Goal: Transaction & Acquisition: Purchase product/service

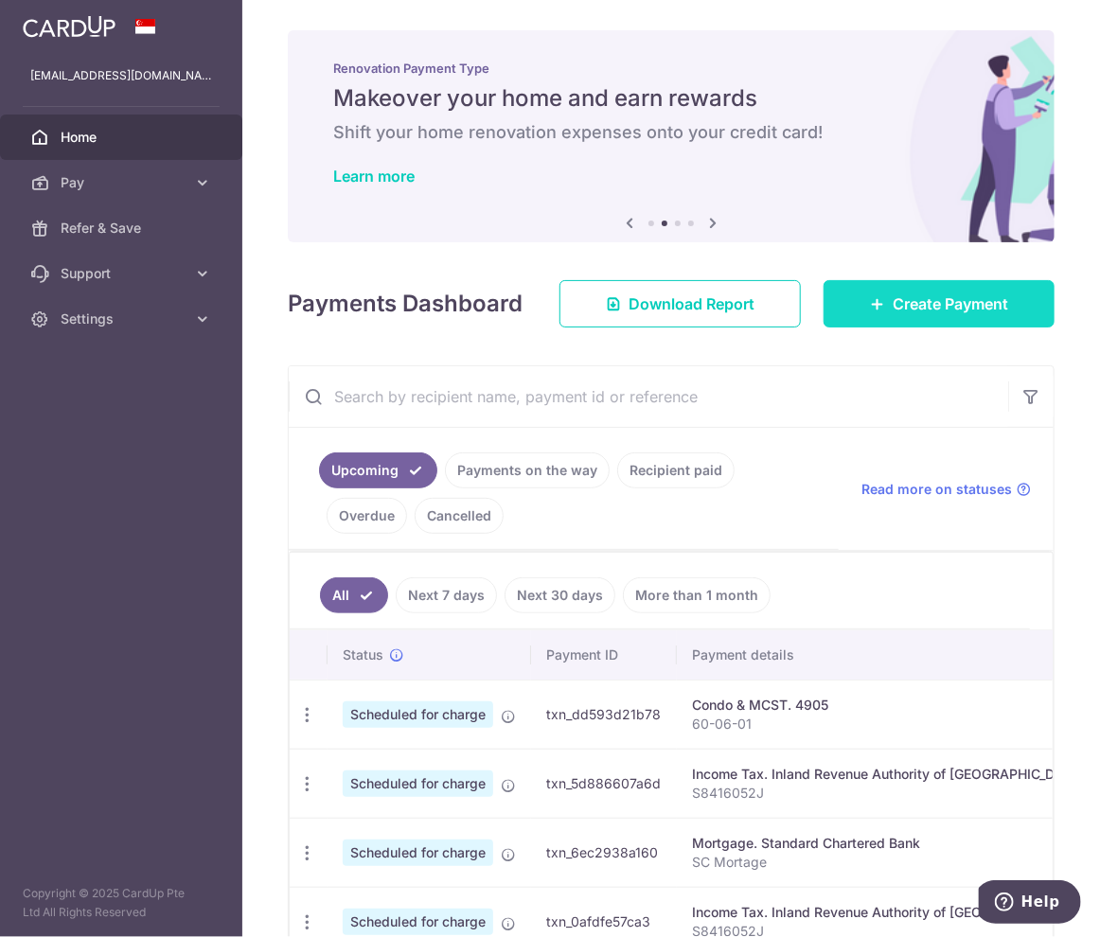
click at [935, 312] on span "Create Payment" at bounding box center [950, 303] width 115 height 23
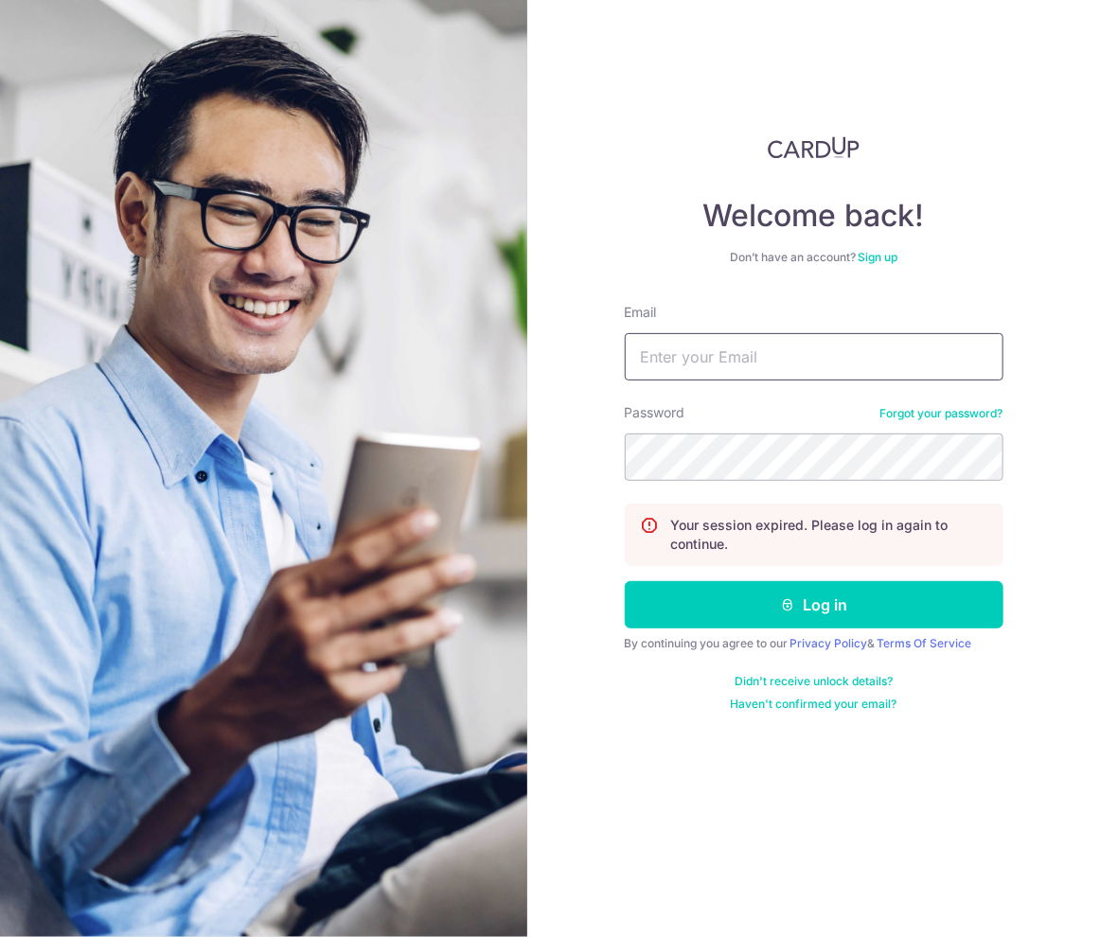
type input "teowenqiang@outlook.com"
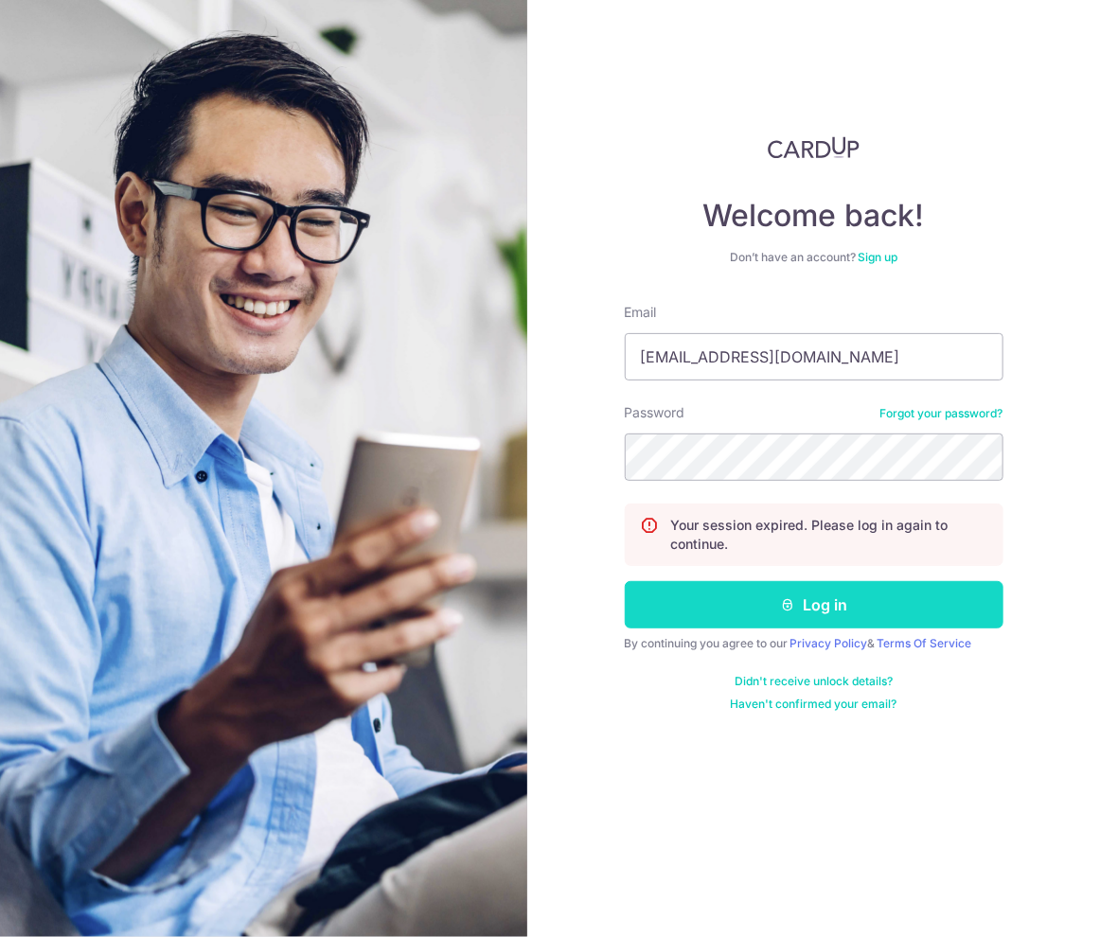
click at [793, 597] on icon "submit" at bounding box center [787, 604] width 15 height 15
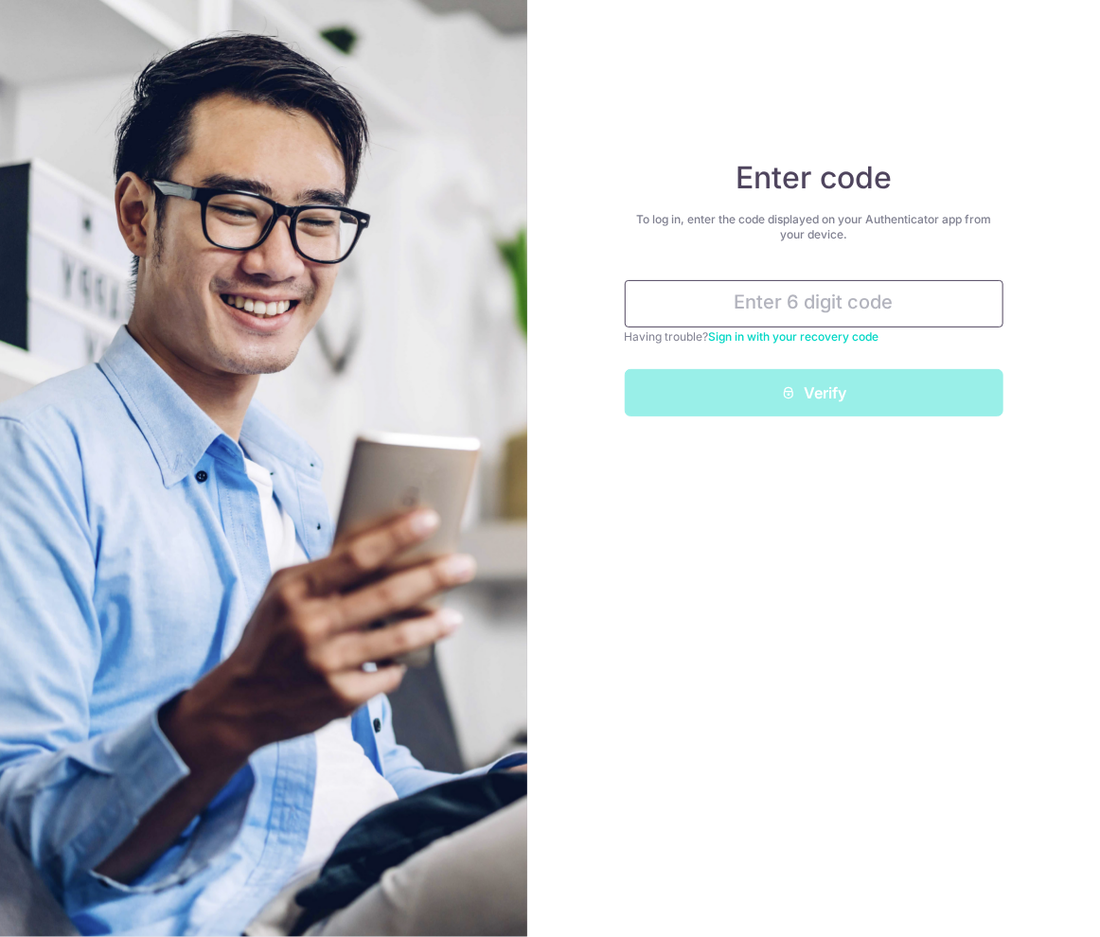
click at [817, 308] on input "text" at bounding box center [814, 303] width 379 height 47
click at [788, 295] on input "text" at bounding box center [814, 303] width 379 height 47
type input "6"
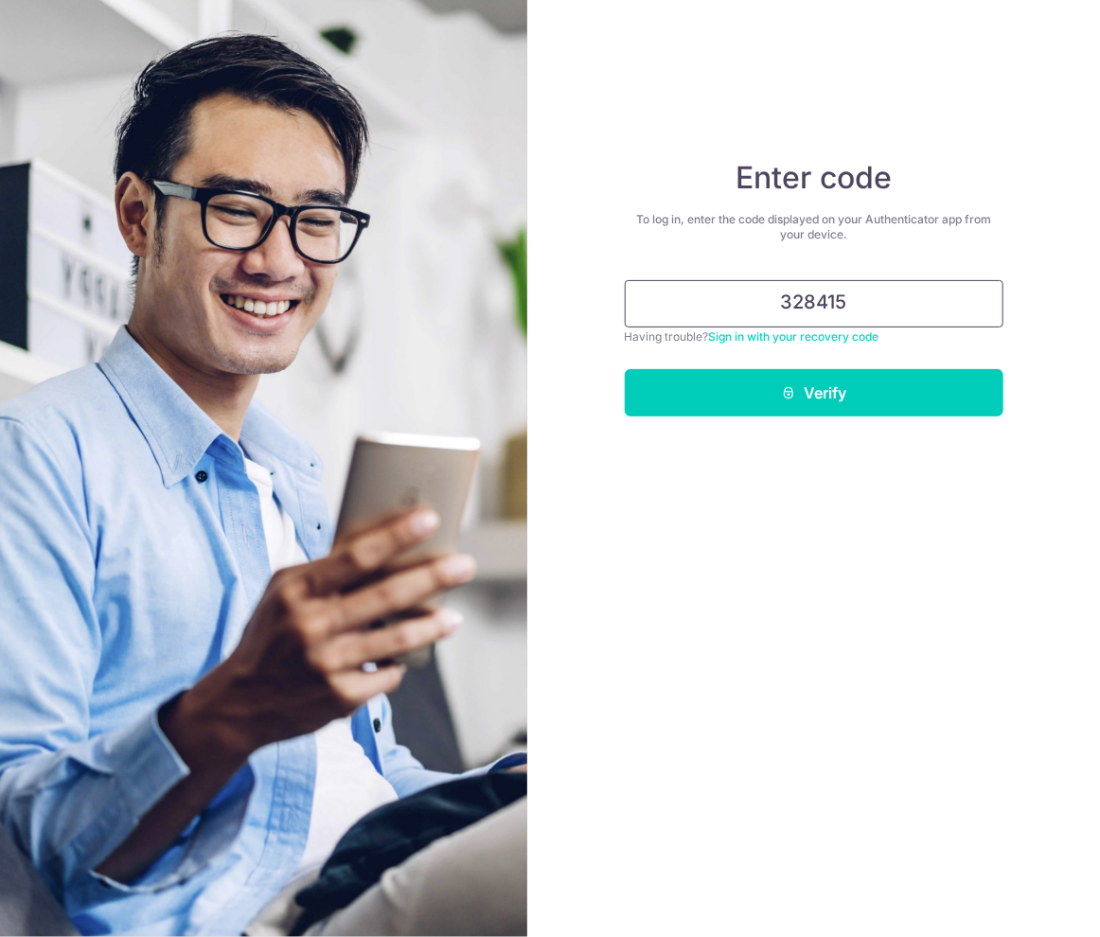
type input "328415"
click at [625, 369] on button "Verify" at bounding box center [814, 392] width 379 height 47
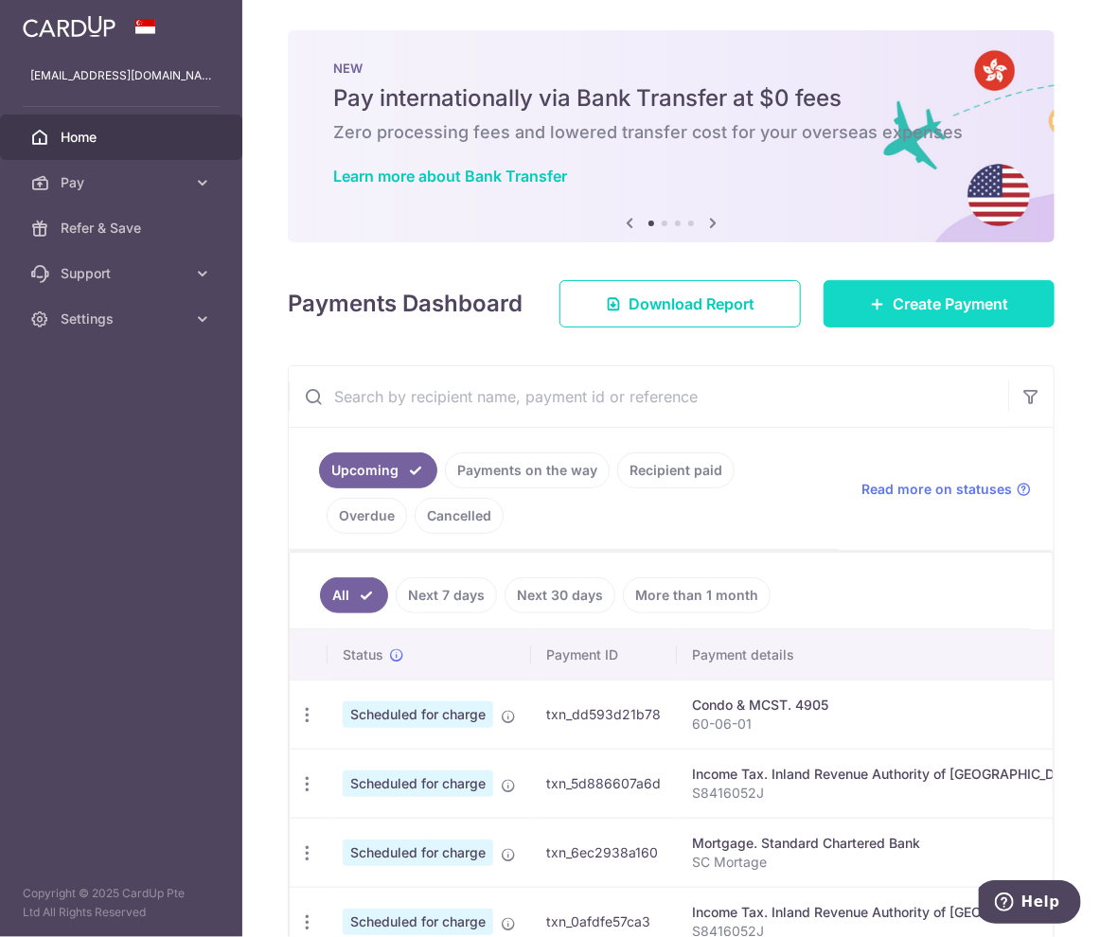
click at [916, 315] on span "Create Payment" at bounding box center [950, 303] width 115 height 23
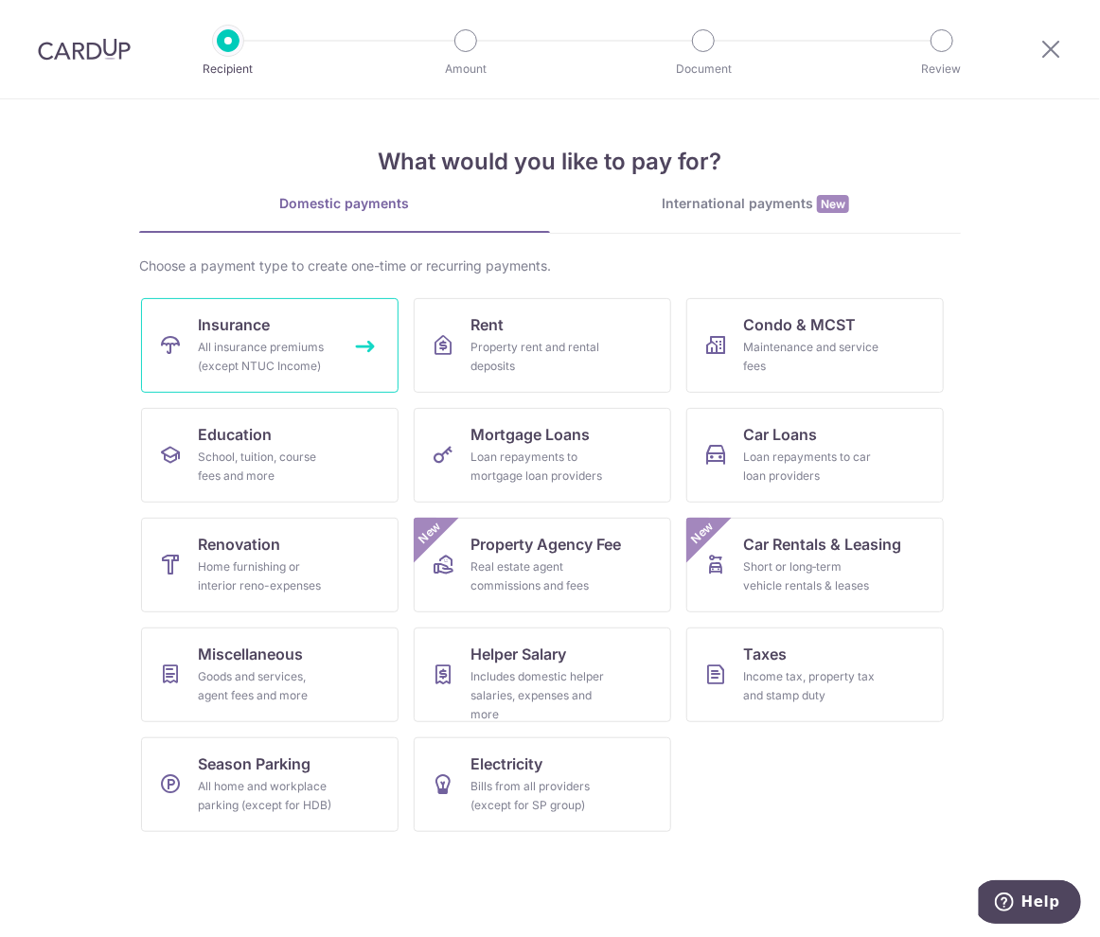
click at [231, 327] on span "Insurance" at bounding box center [234, 324] width 72 height 23
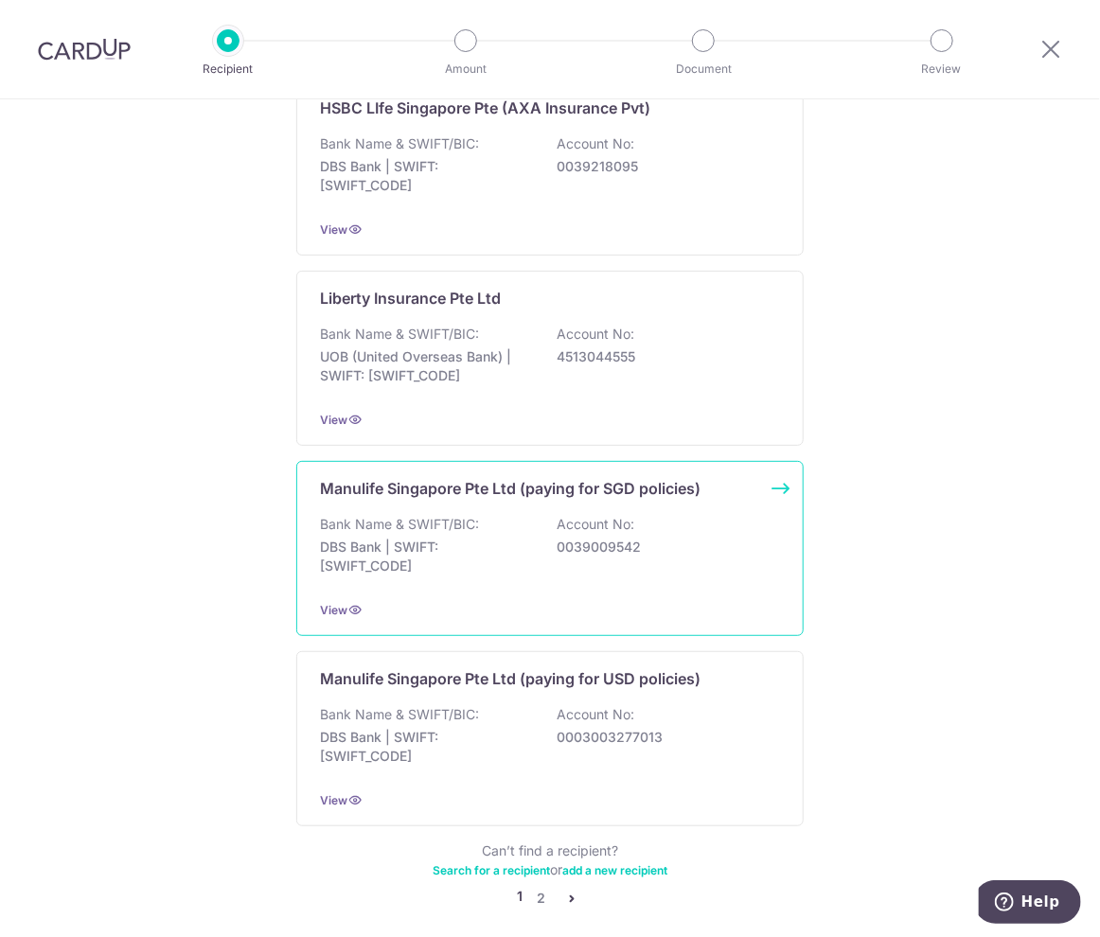
scroll to position [1642, 0]
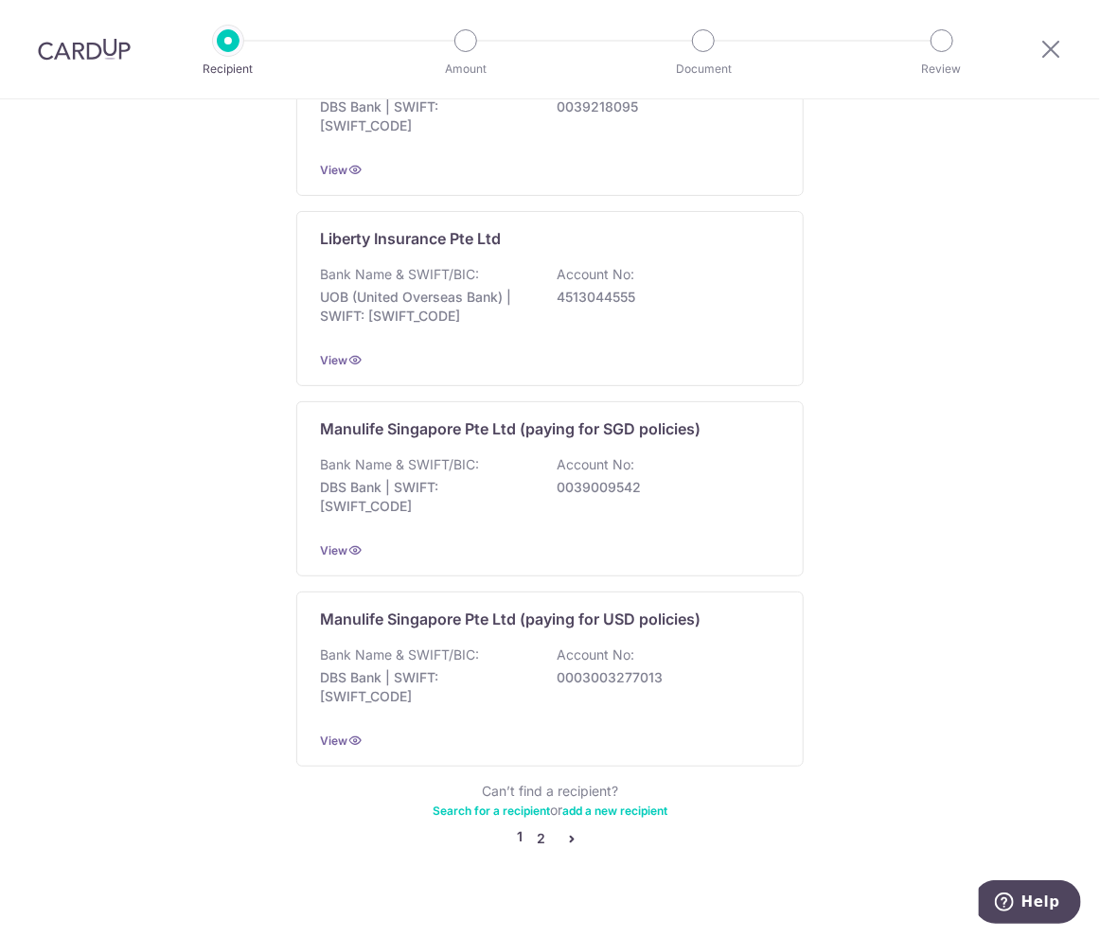
click at [541, 827] on link "2" at bounding box center [541, 838] width 23 height 23
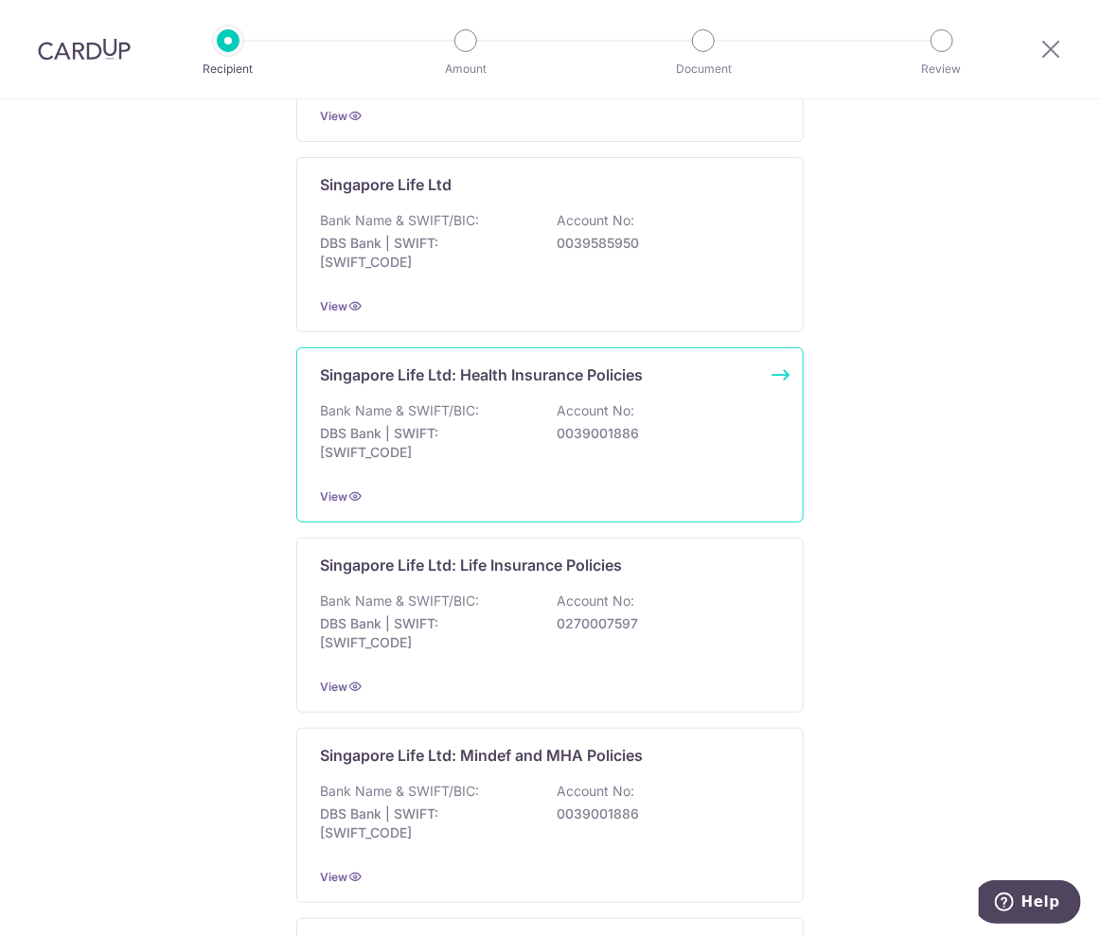
scroll to position [568, 0]
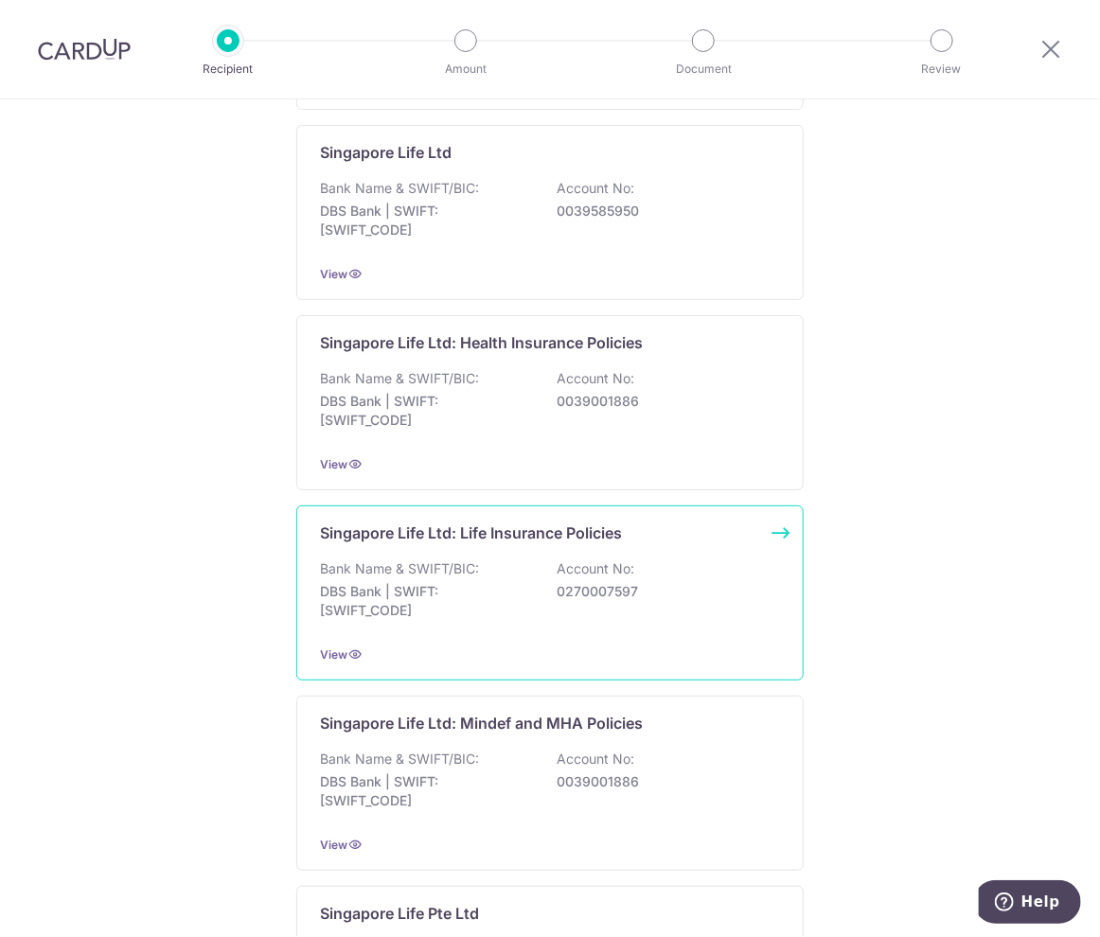
click at [652, 584] on p "0270007597" at bounding box center [663, 591] width 212 height 19
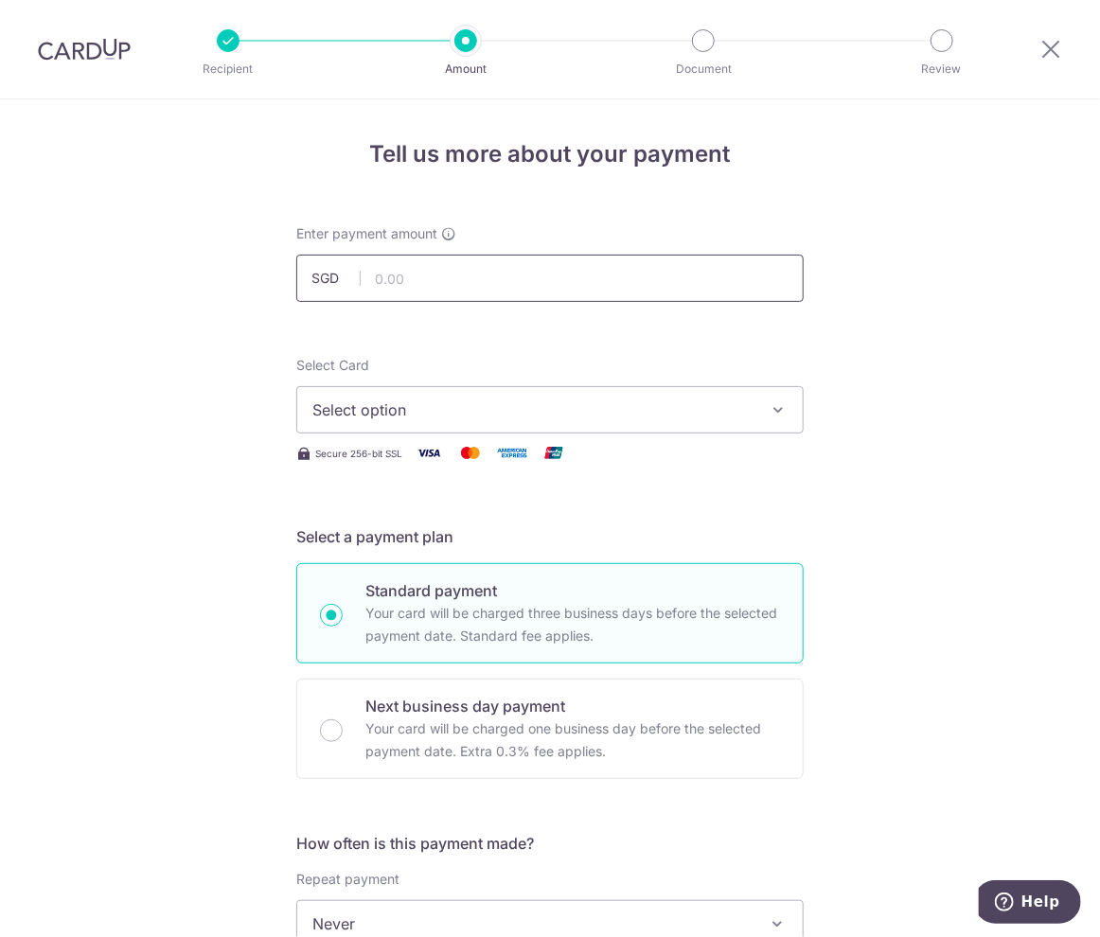
click at [469, 267] on input "text" at bounding box center [549, 278] width 507 height 47
type input "2,089.00"
click at [456, 415] on span "Select option" at bounding box center [532, 409] width 441 height 23
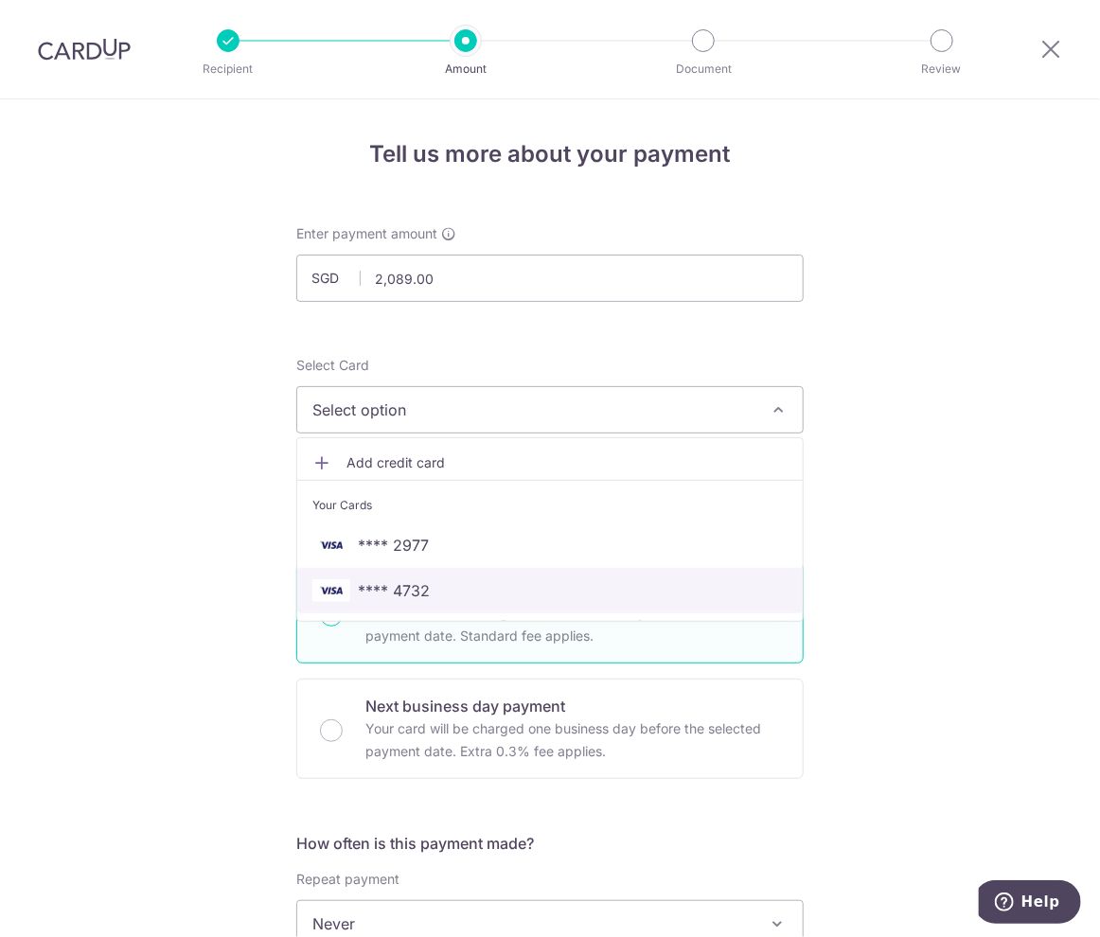
click at [454, 586] on span "**** 4732" at bounding box center [549, 590] width 475 height 23
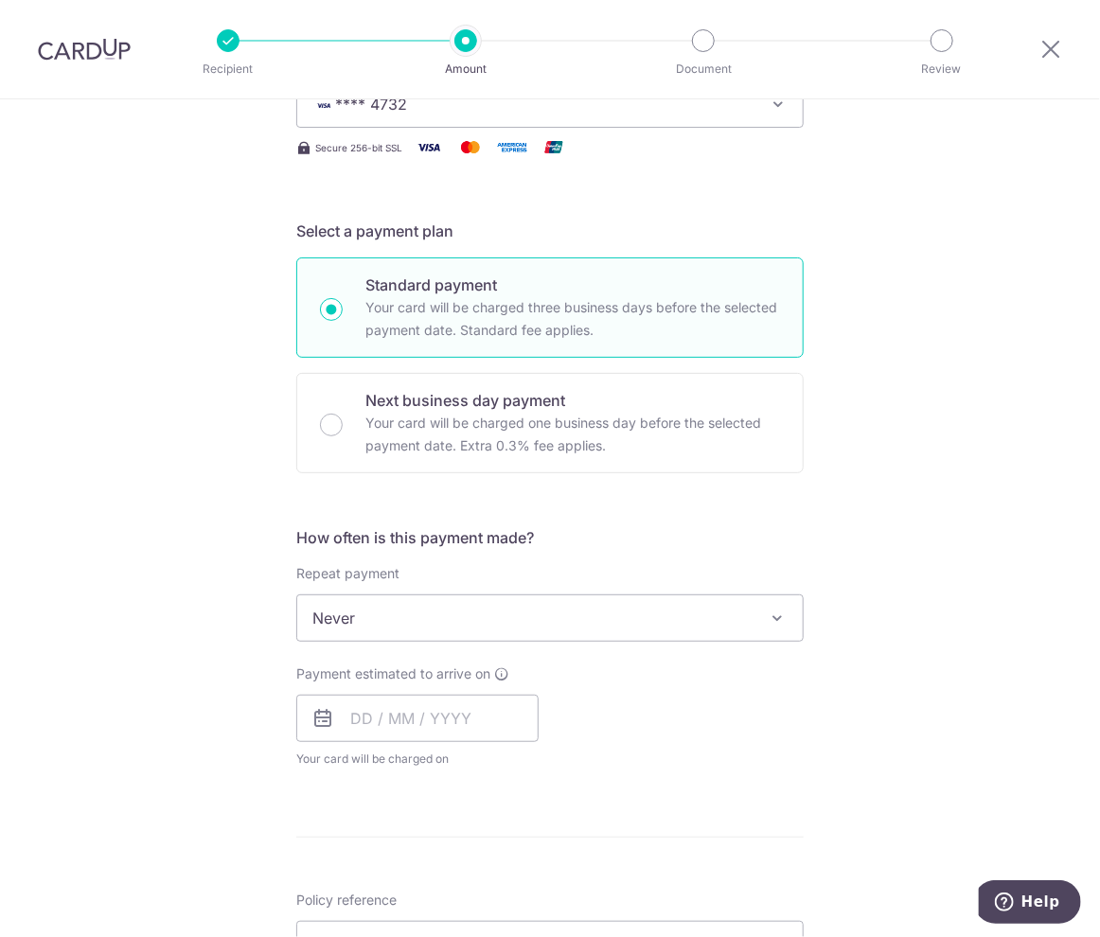
scroll to position [379, 0]
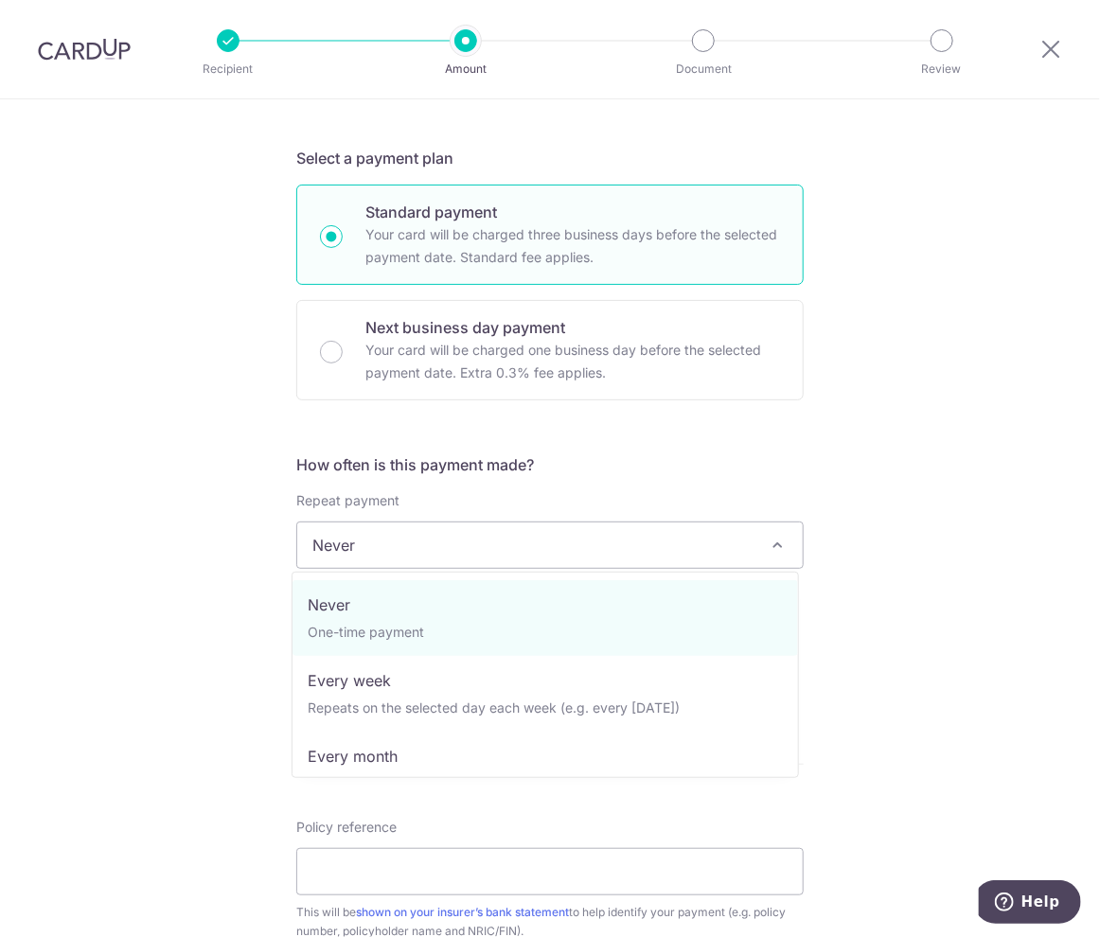
click at [629, 544] on span "Never" at bounding box center [549, 544] width 505 height 45
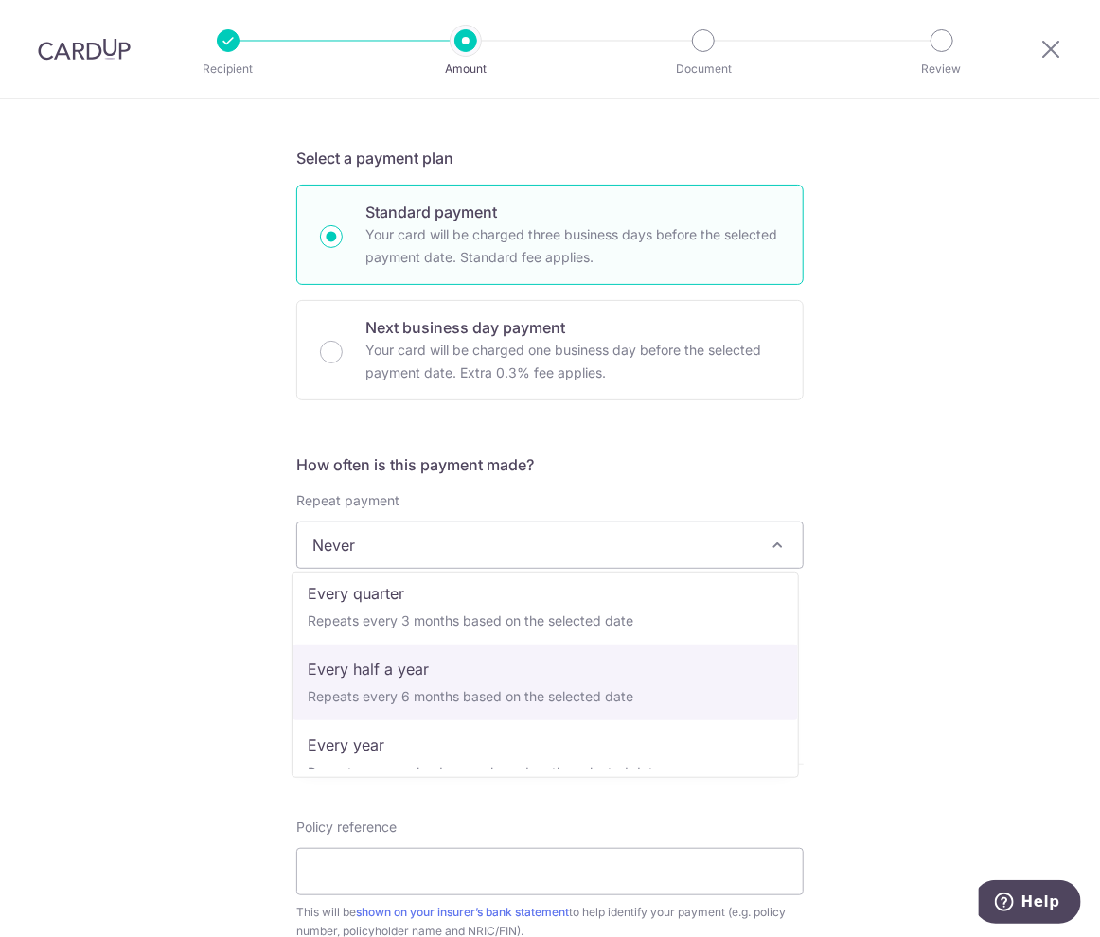
scroll to position [265, 0]
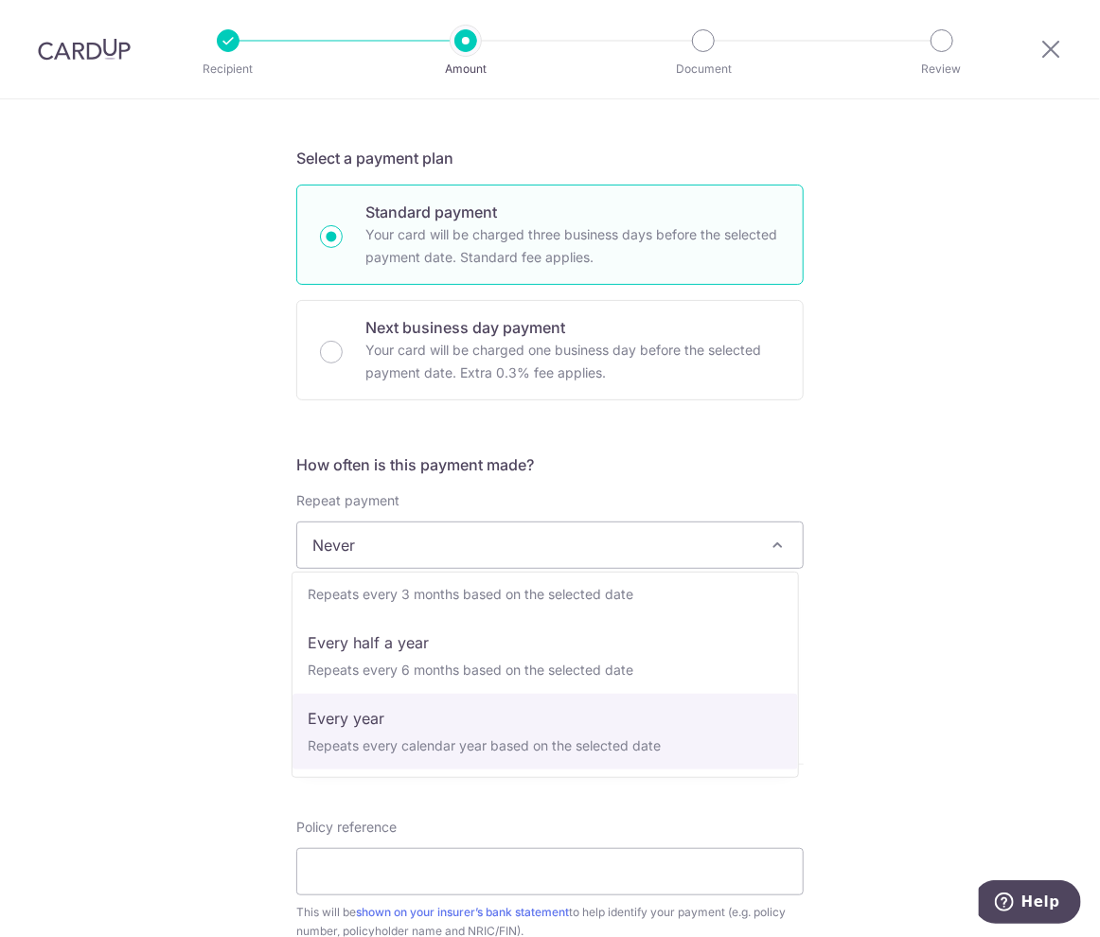
select select "6"
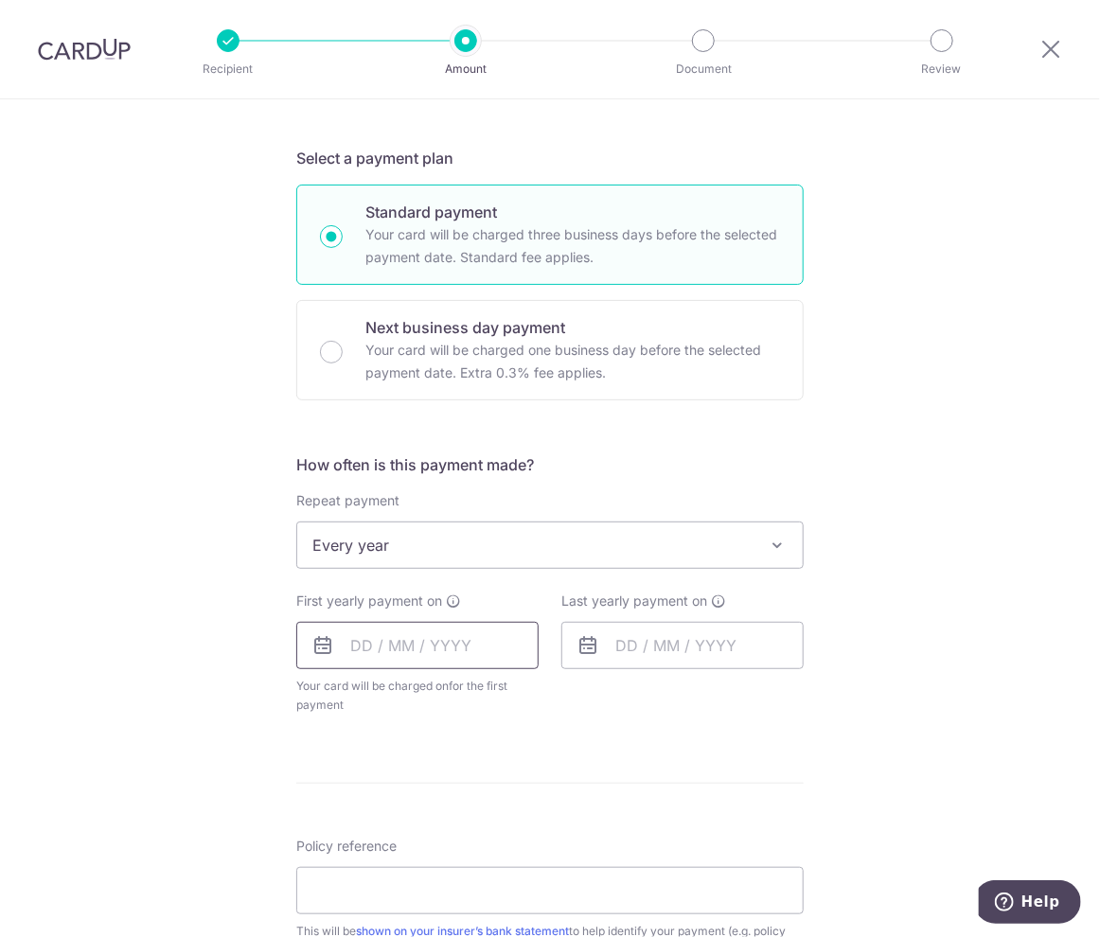
click at [452, 644] on input "text" at bounding box center [417, 645] width 242 height 47
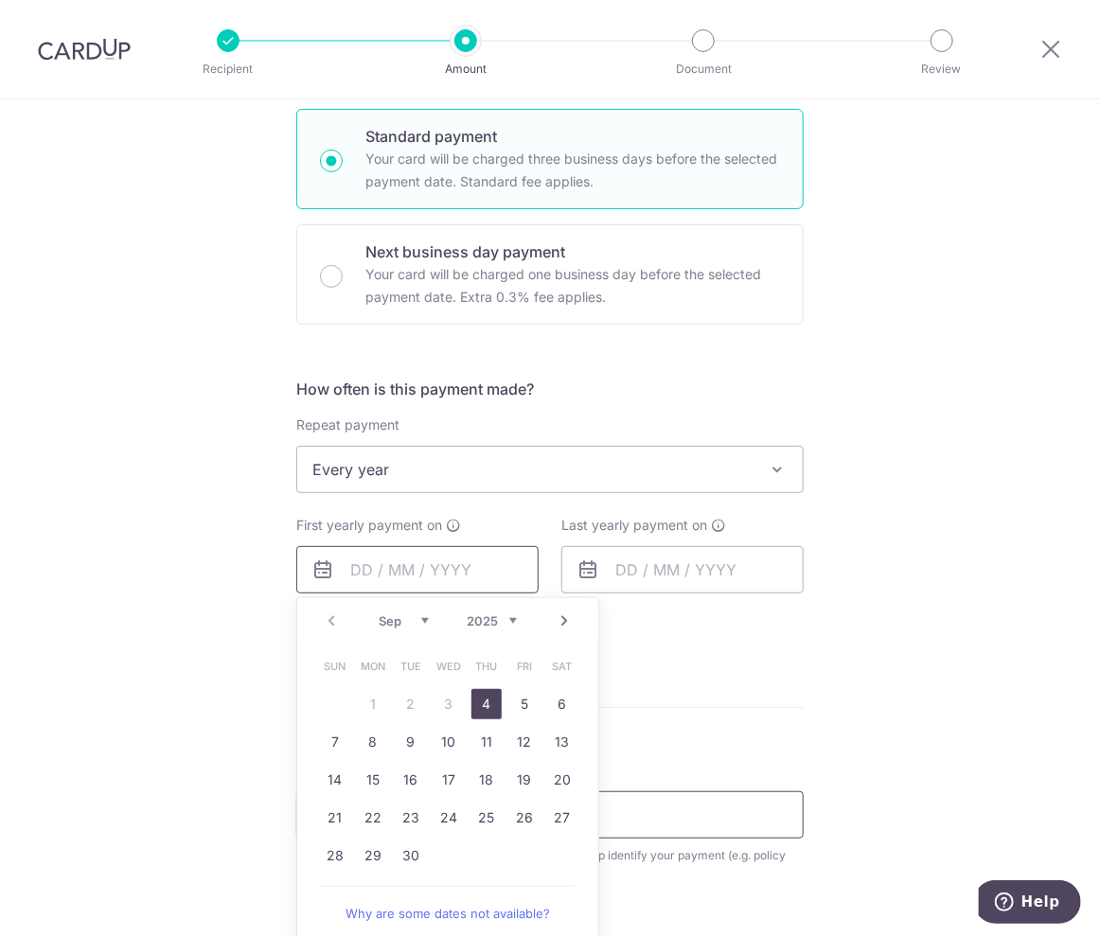
scroll to position [568, 0]
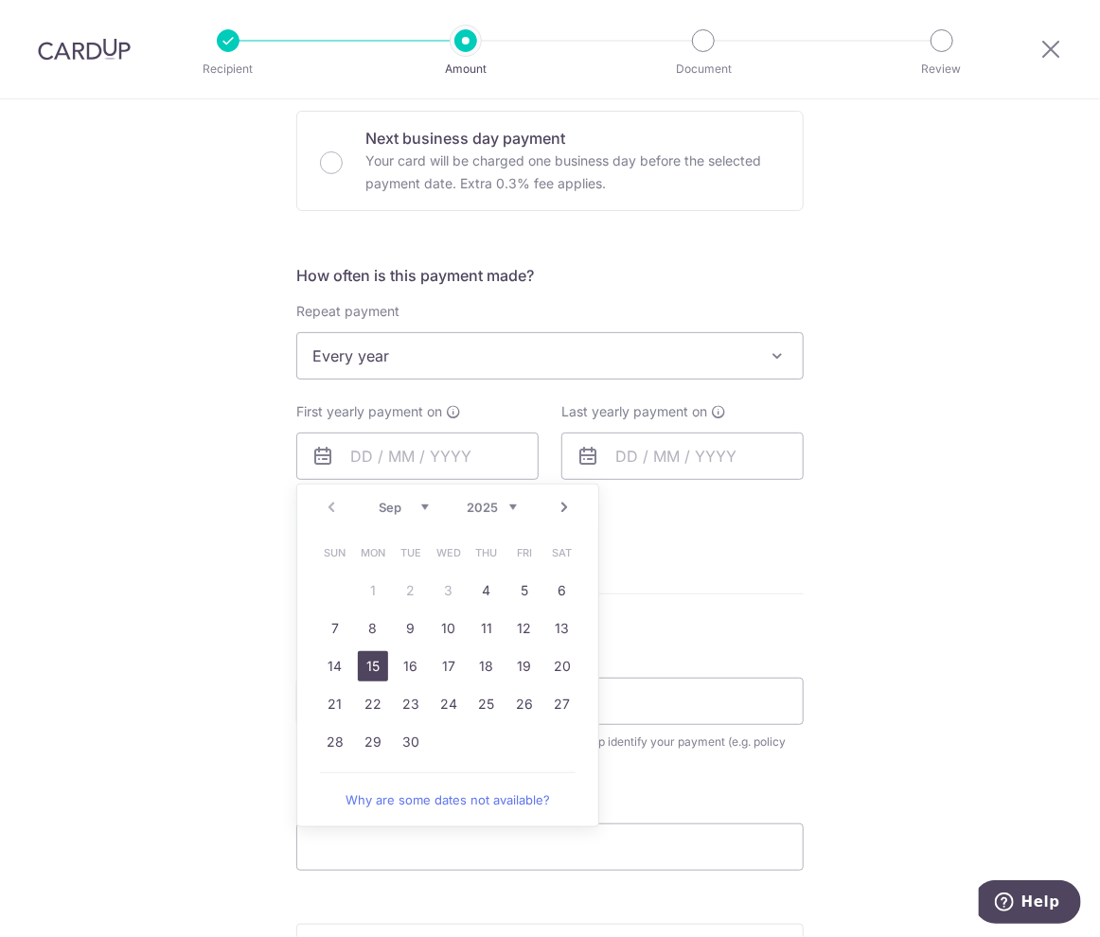
click at [367, 662] on link "15" at bounding box center [373, 666] width 30 height 30
type input "[DATE]"
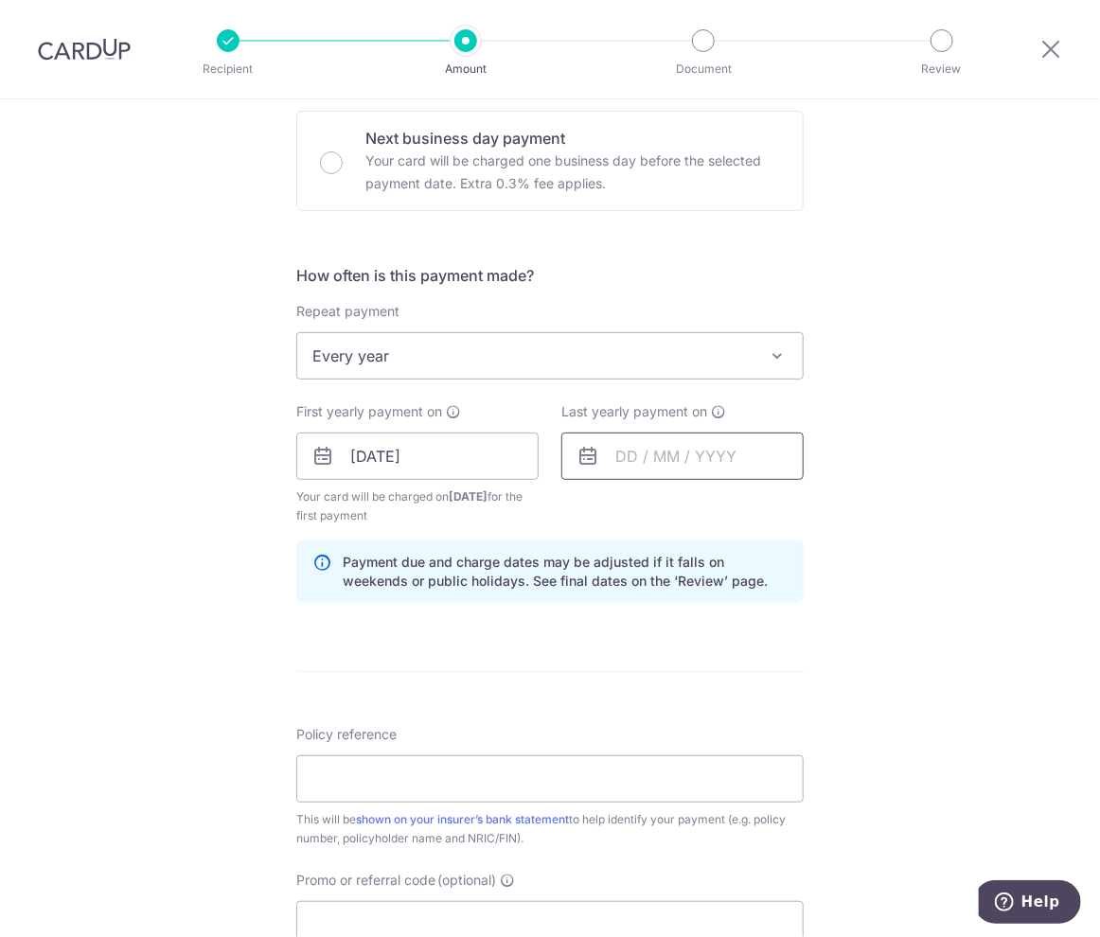
click at [654, 449] on input "text" at bounding box center [682, 456] width 242 height 47
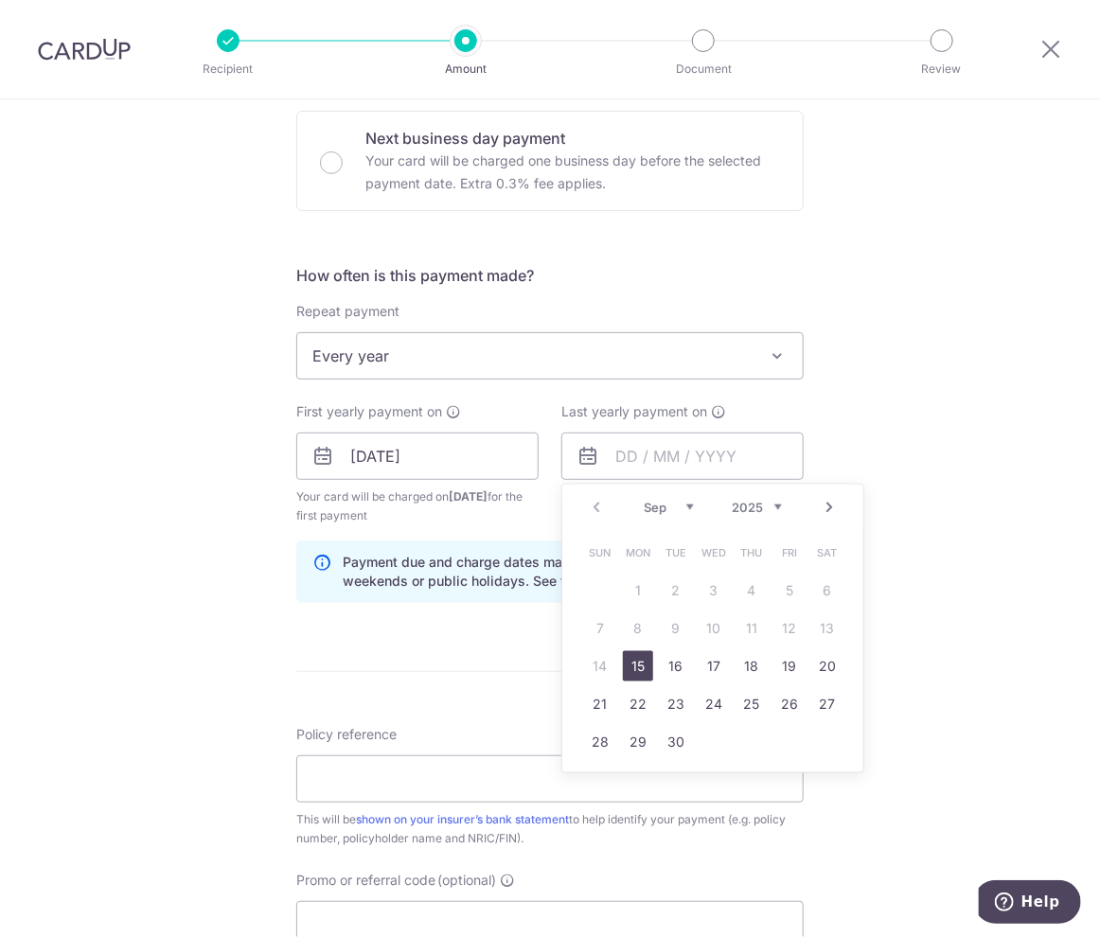
click at [769, 506] on select "2025 2026 2027 2028 2029 2030 2031 2032 2033 2034 2035" at bounding box center [757, 507] width 50 height 15
click at [721, 664] on link "15" at bounding box center [714, 666] width 30 height 30
type input "[DATE]"
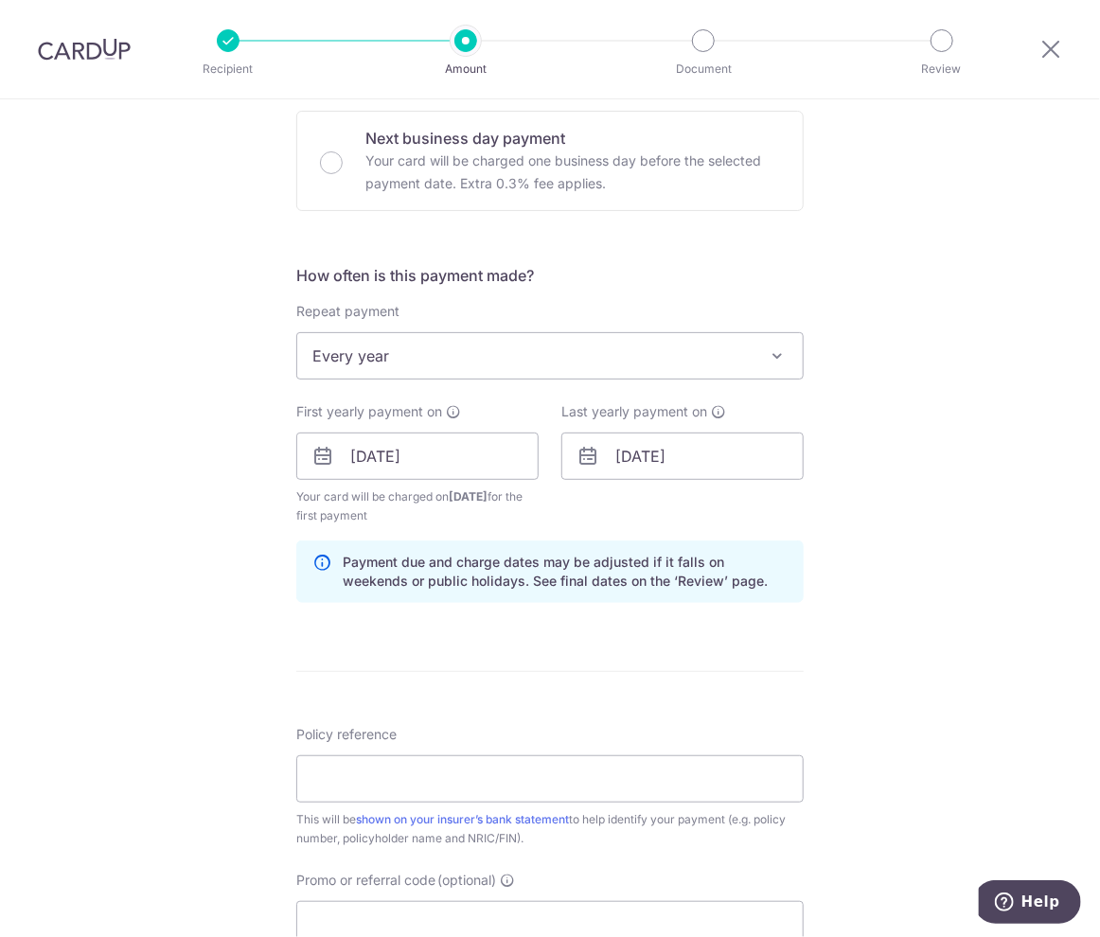
click at [909, 527] on div "Tell us more about your payment Enter payment amount SGD 2,089.00 2089.00 Selec…" at bounding box center [550, 435] width 1100 height 1809
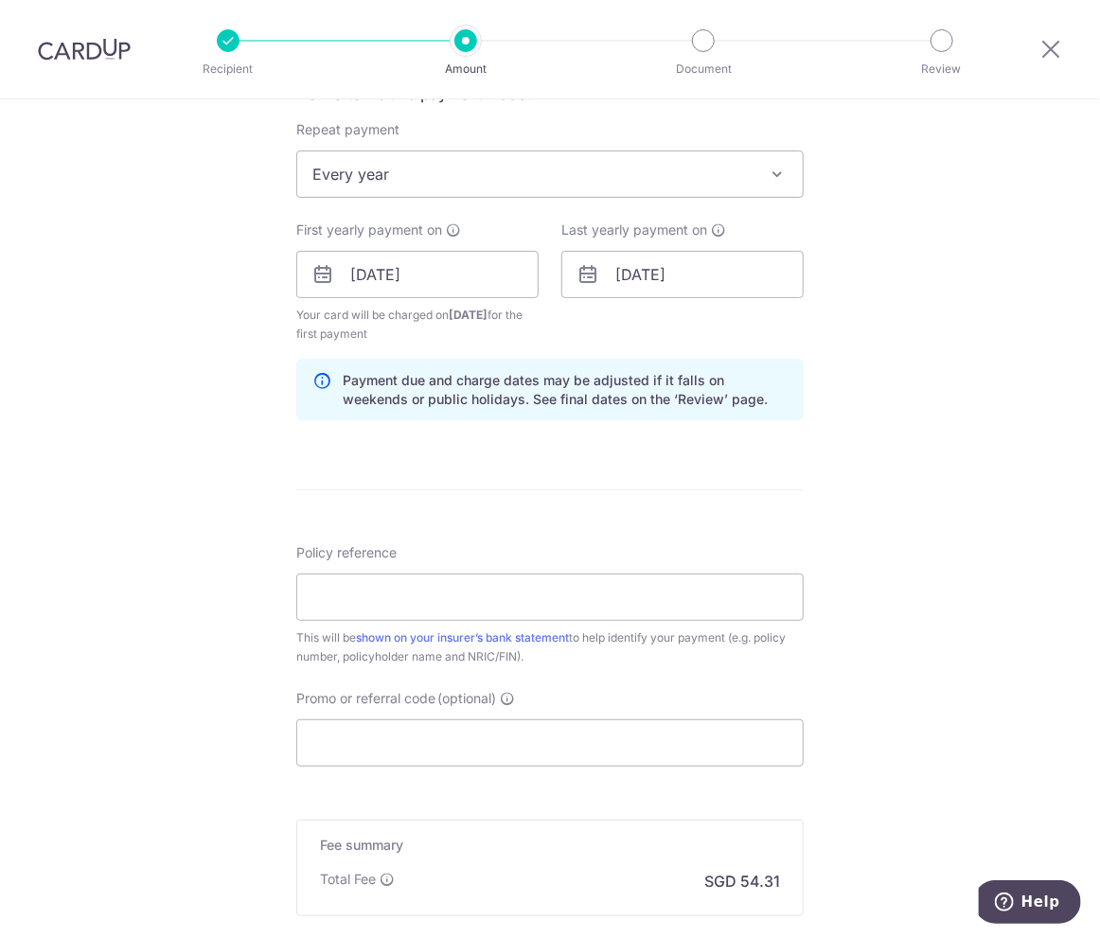
scroll to position [757, 0]
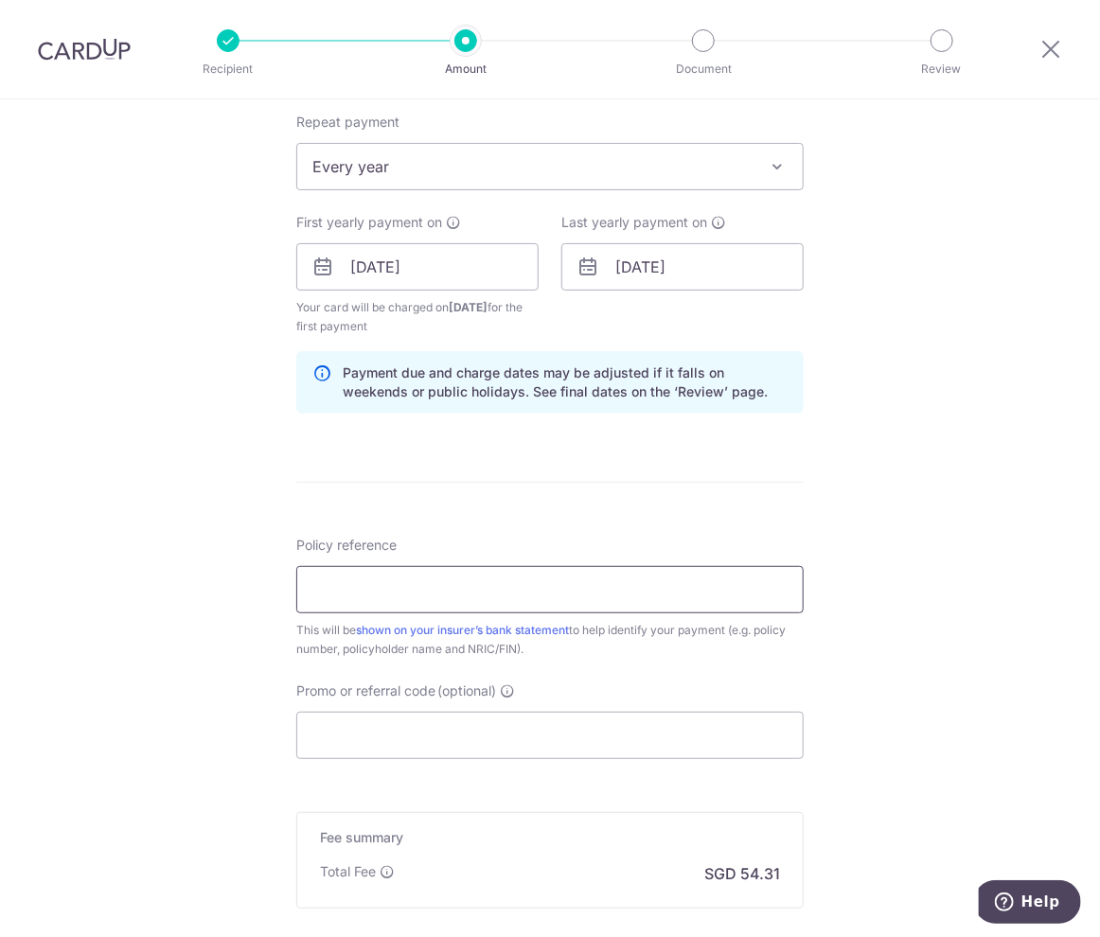
paste input "25288430"
type input "25288430"
paste input "3NEWR1"
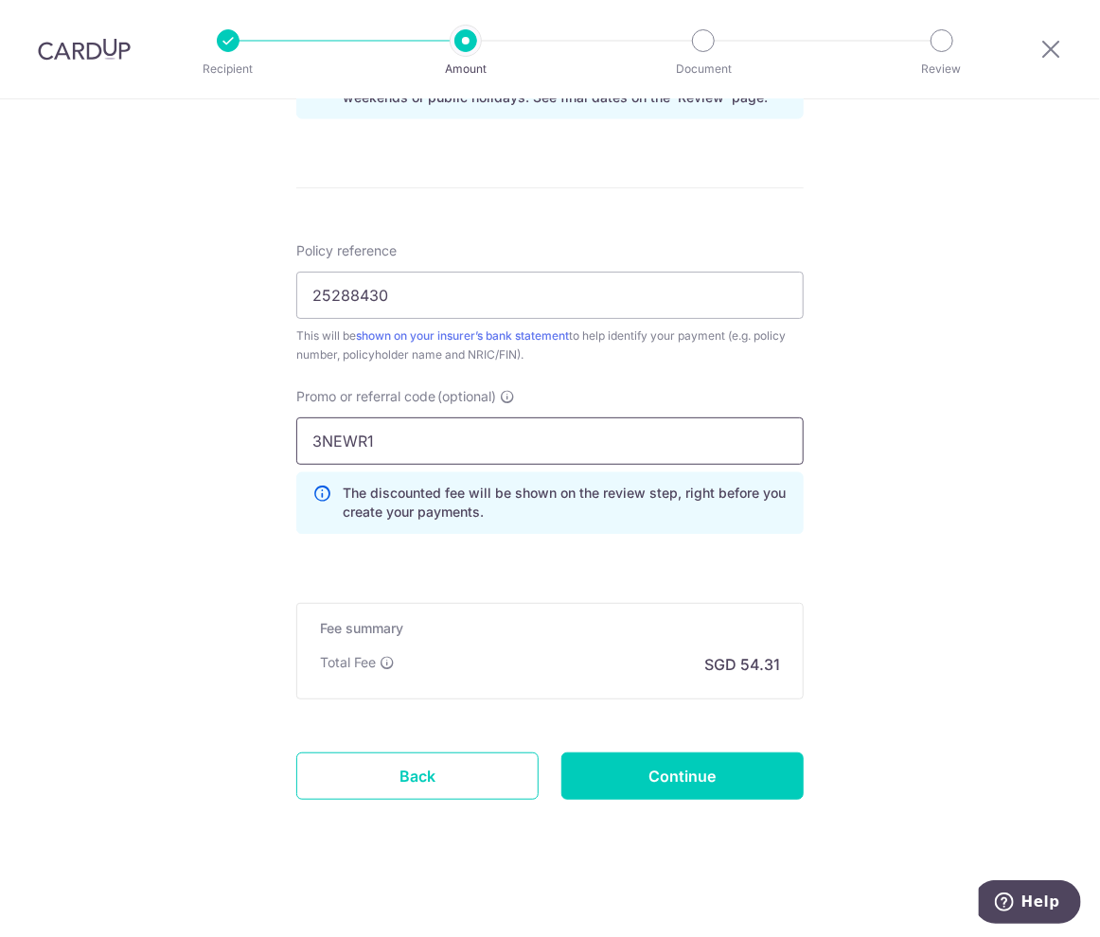
scroll to position [1054, 0]
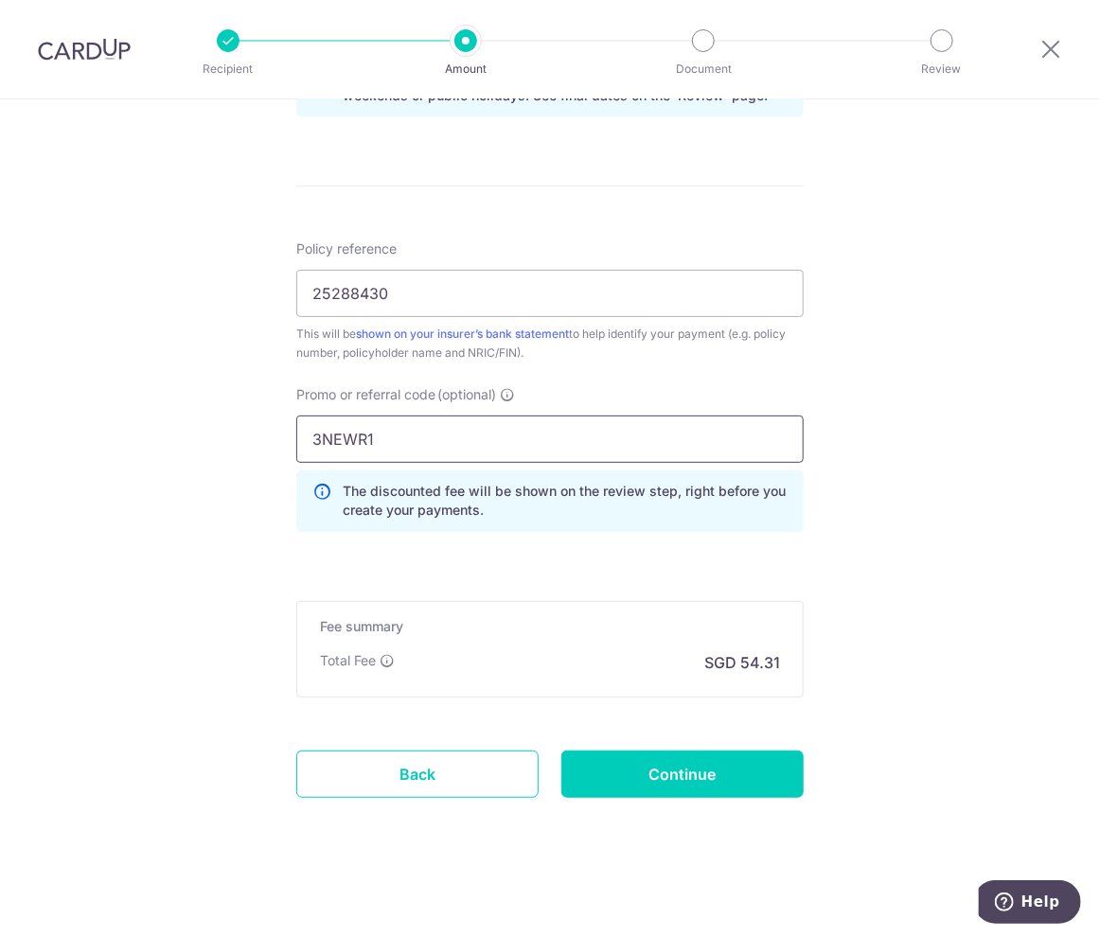
type input "3NEWR1"
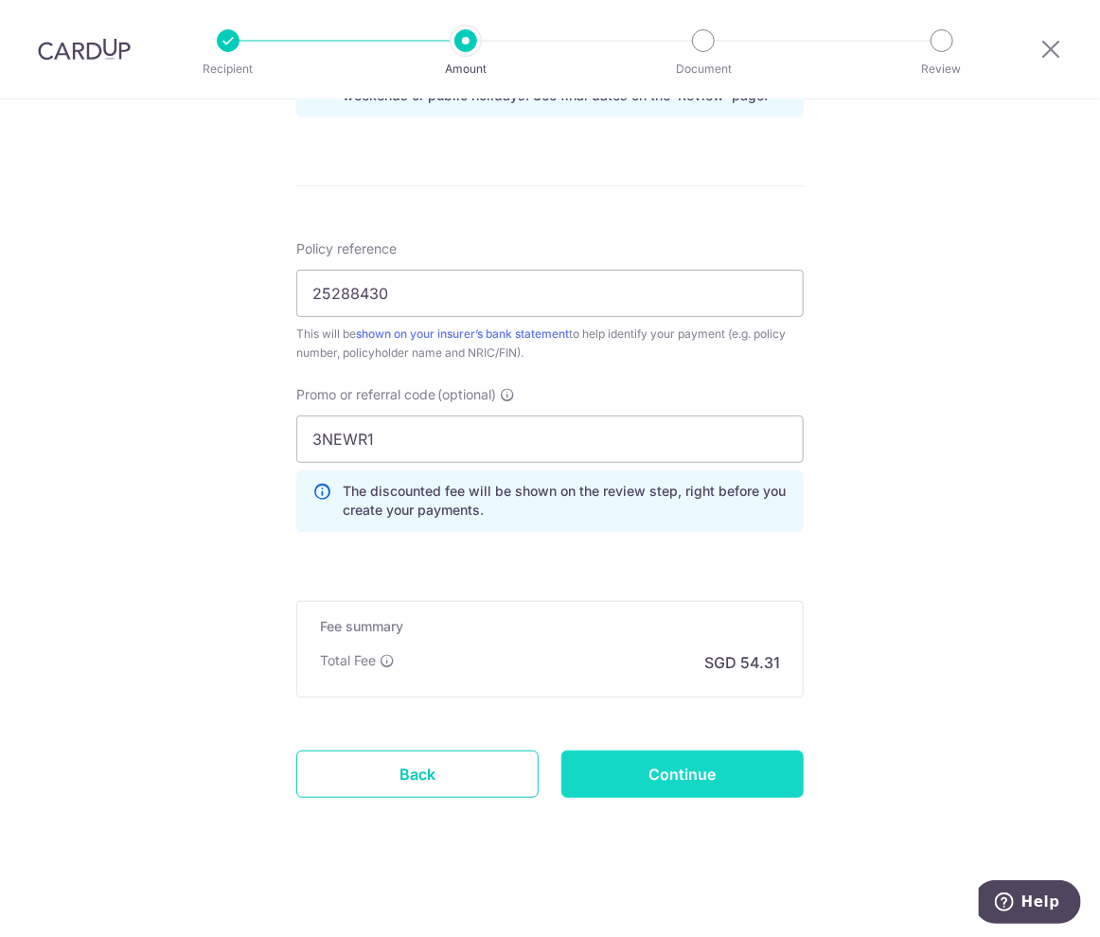
click at [708, 761] on input "Continue" at bounding box center [682, 774] width 242 height 47
type input "Create Schedule"
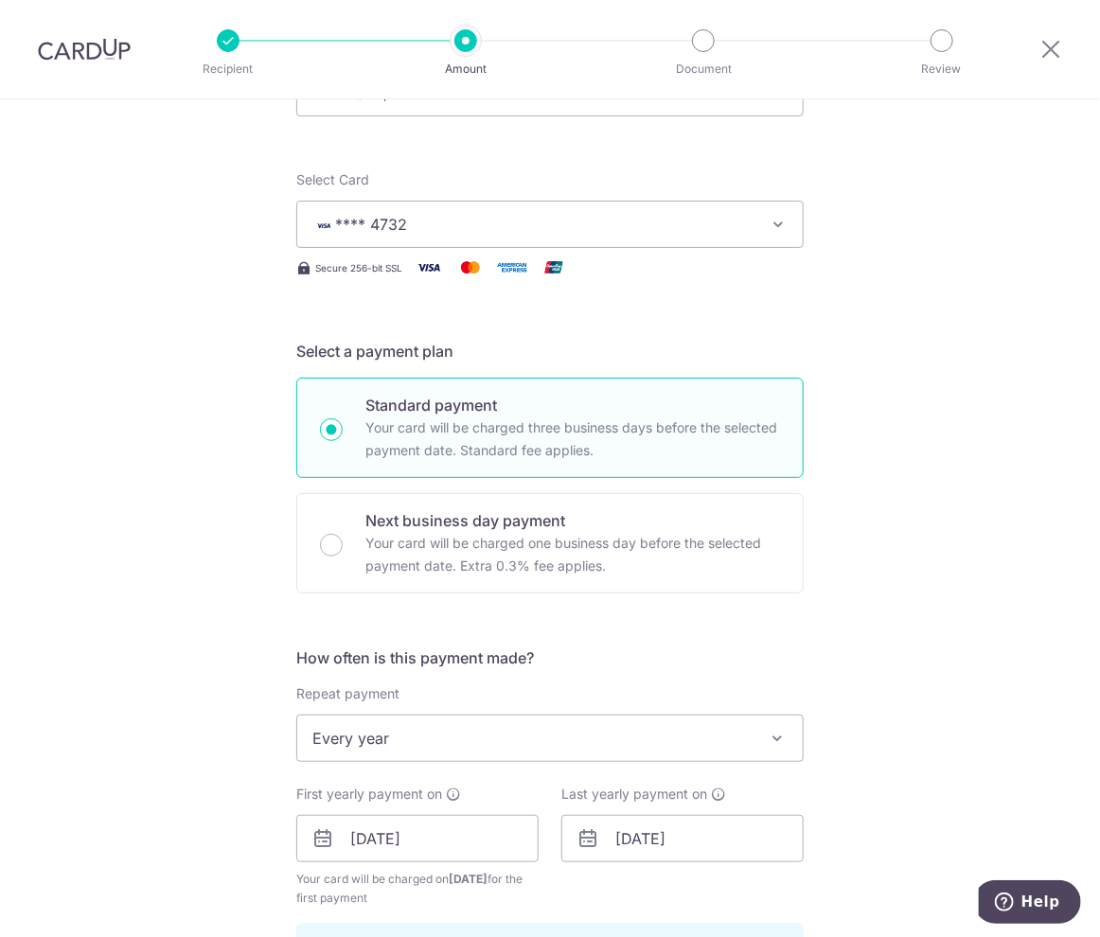
scroll to position [0, 0]
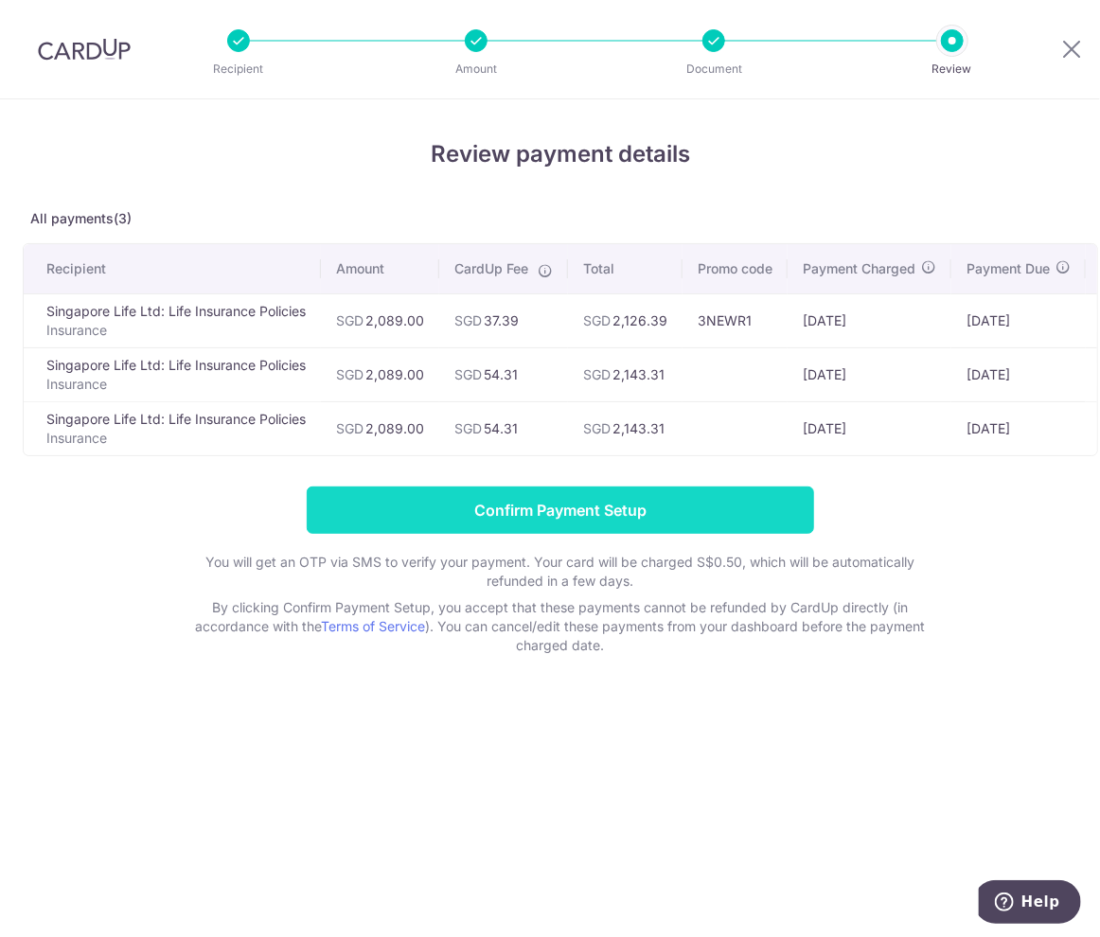
click at [561, 509] on input "Confirm Payment Setup" at bounding box center [560, 510] width 507 height 47
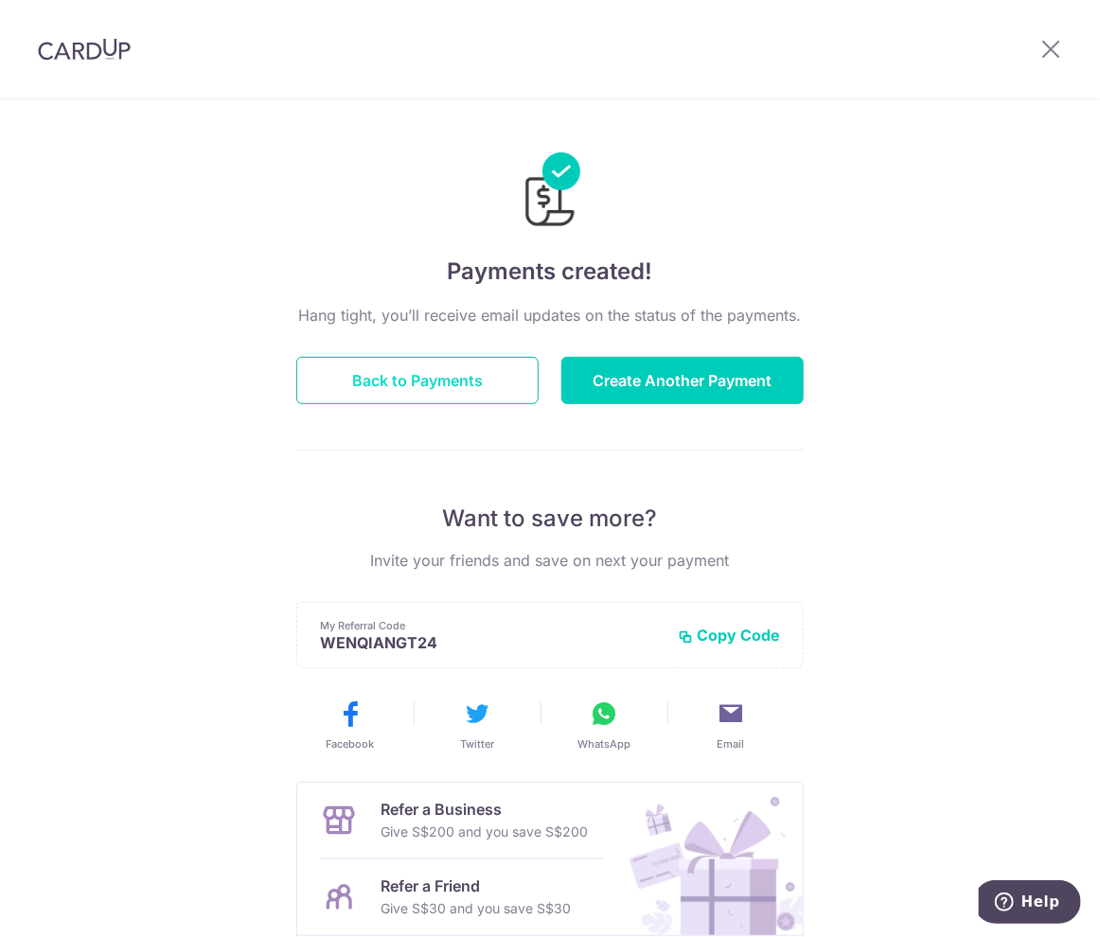
click at [406, 372] on button "Back to Payments" at bounding box center [417, 380] width 242 height 47
